Goal: Find specific page/section: Find specific page/section

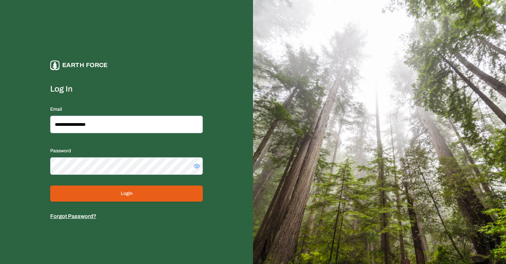
click at [116, 187] on button "Login" at bounding box center [126, 193] width 153 height 16
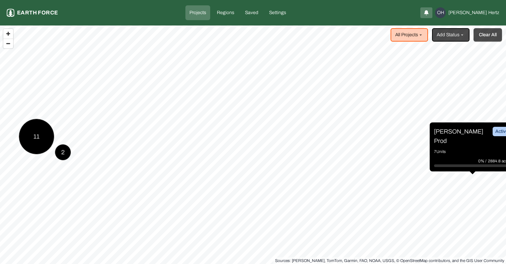
click at [479, 33] on button "Clear All" at bounding box center [488, 34] width 28 height 13
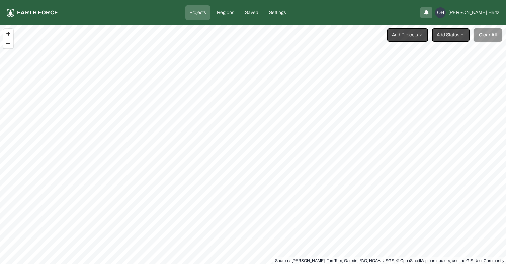
click at [411, 30] on html "Projects Earth force Projects Regions Saved Settings OH [PERSON_NAME] Add Proje…" at bounding box center [253, 132] width 506 height 264
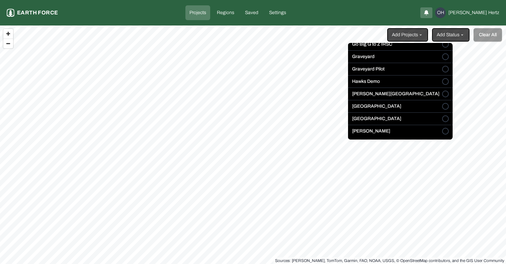
scroll to position [105, 0]
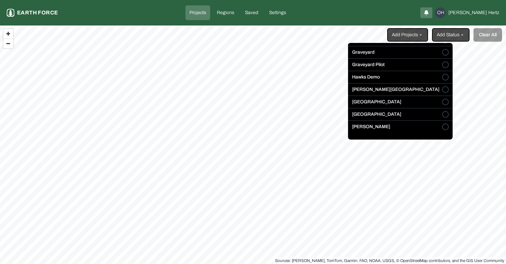
click at [442, 116] on button "[GEOGRAPHIC_DATA]" at bounding box center [445, 114] width 7 height 7
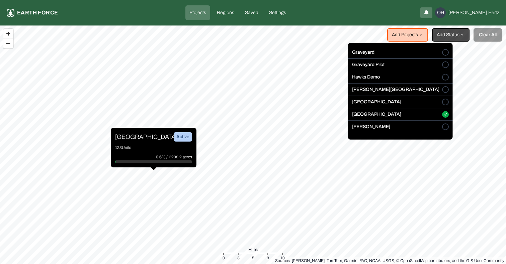
click at [132, 139] on html "Projects Earth force Projects Regions Saved Settings OH [PERSON_NAME] Add Proje…" at bounding box center [253, 132] width 506 height 264
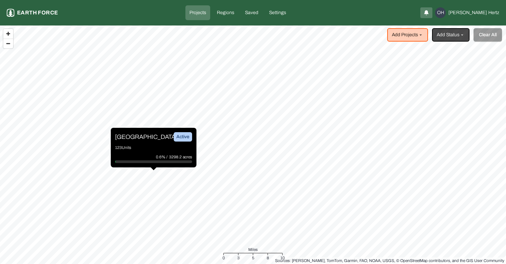
click at [135, 137] on p "[GEOGRAPHIC_DATA]" at bounding box center [140, 136] width 50 height 9
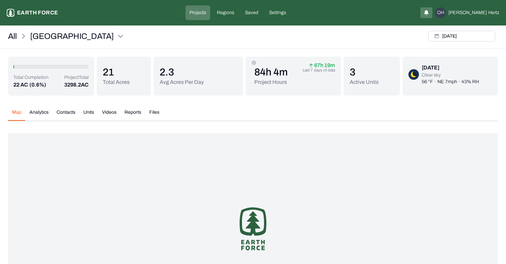
click at [85, 115] on button "Units" at bounding box center [88, 115] width 19 height 12
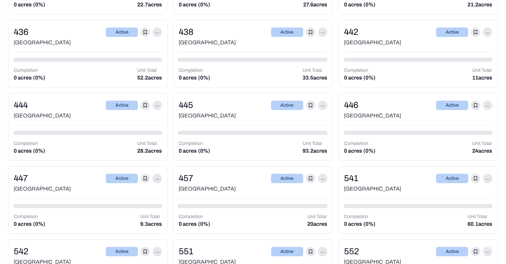
scroll to position [2822, 0]
